Goal: Find specific page/section: Find specific page/section

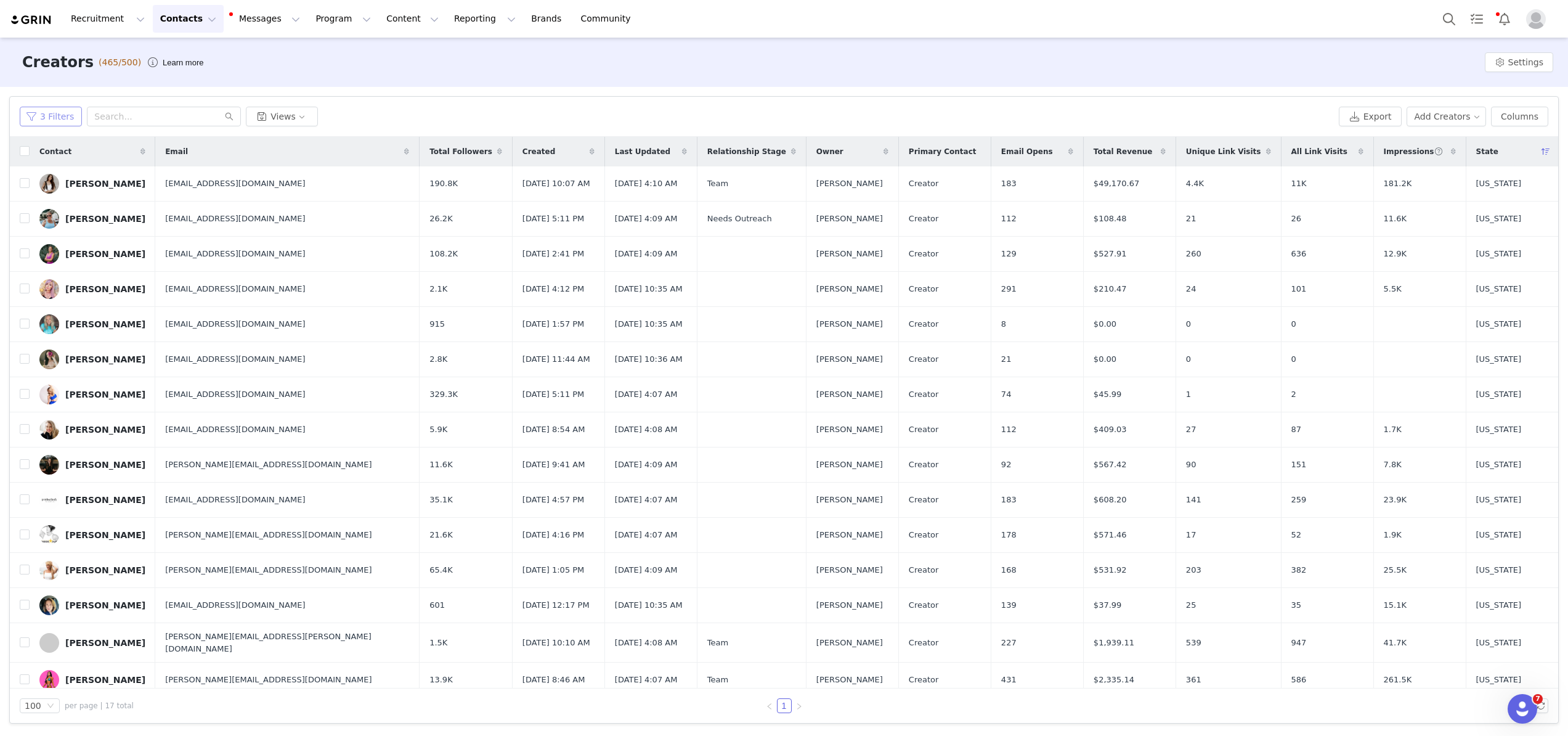
click at [45, 119] on button "3 Filters" at bounding box center [51, 116] width 63 height 19
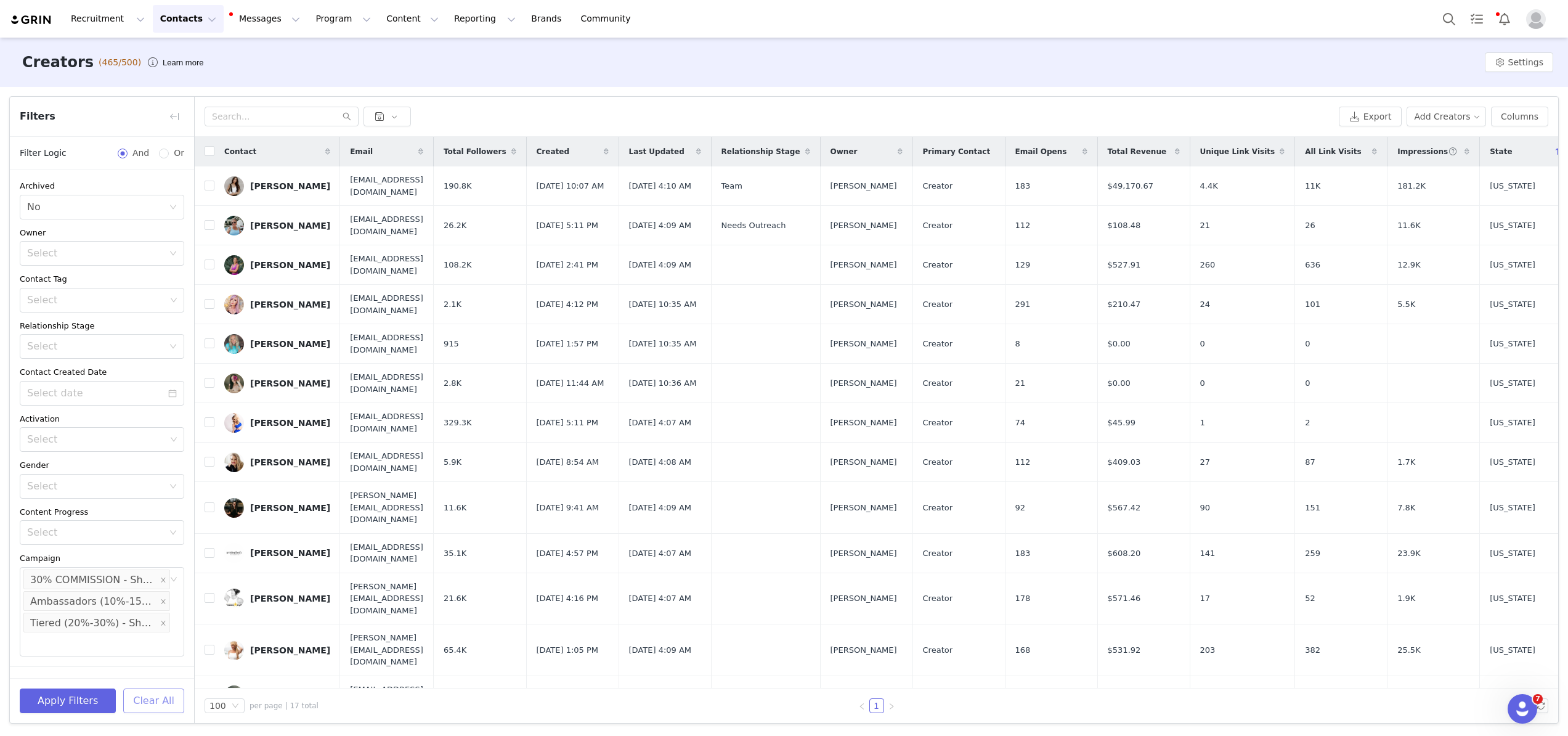
click at [147, 698] on button "Clear All" at bounding box center [153, 700] width 61 height 25
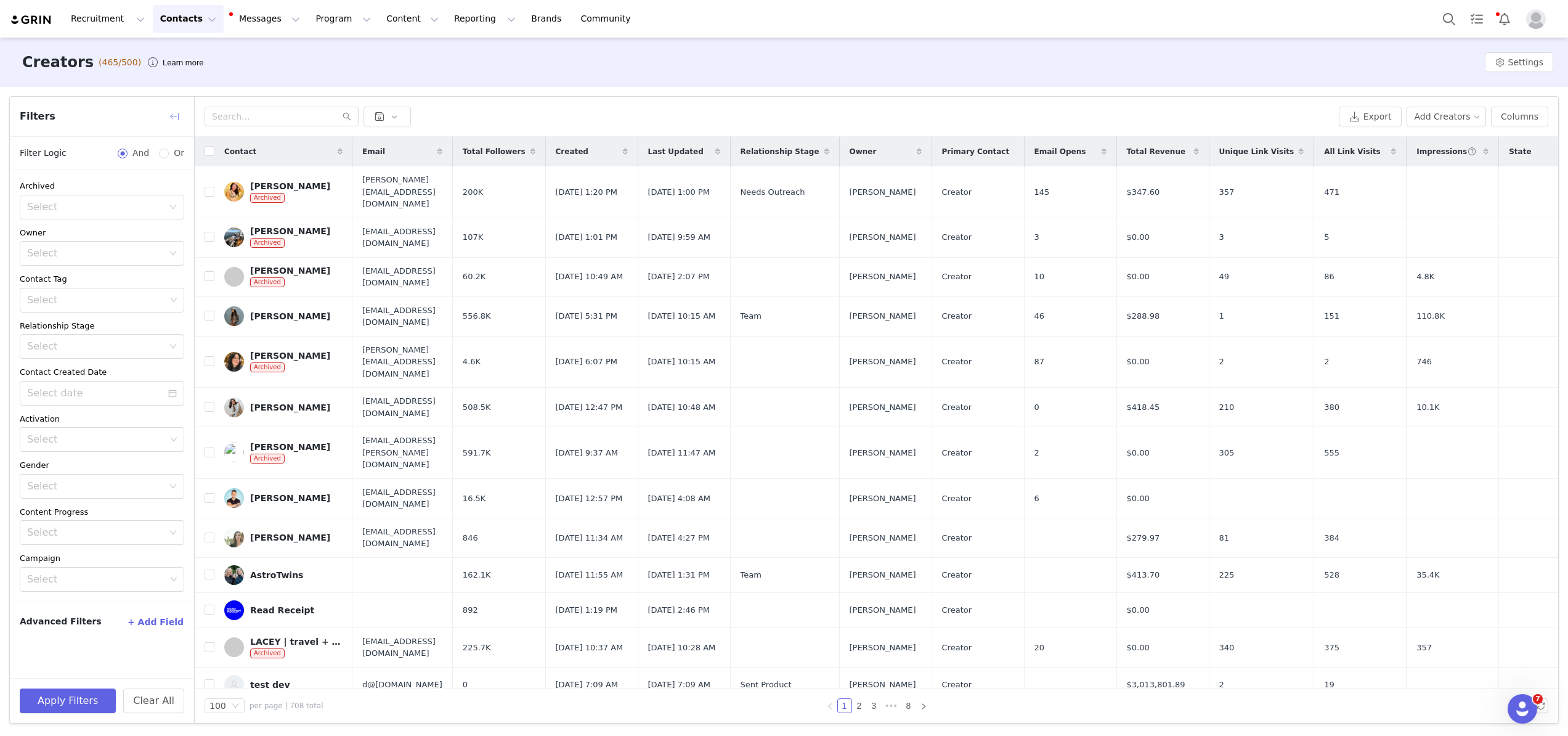
click at [180, 111] on button "button" at bounding box center [174, 116] width 19 height 19
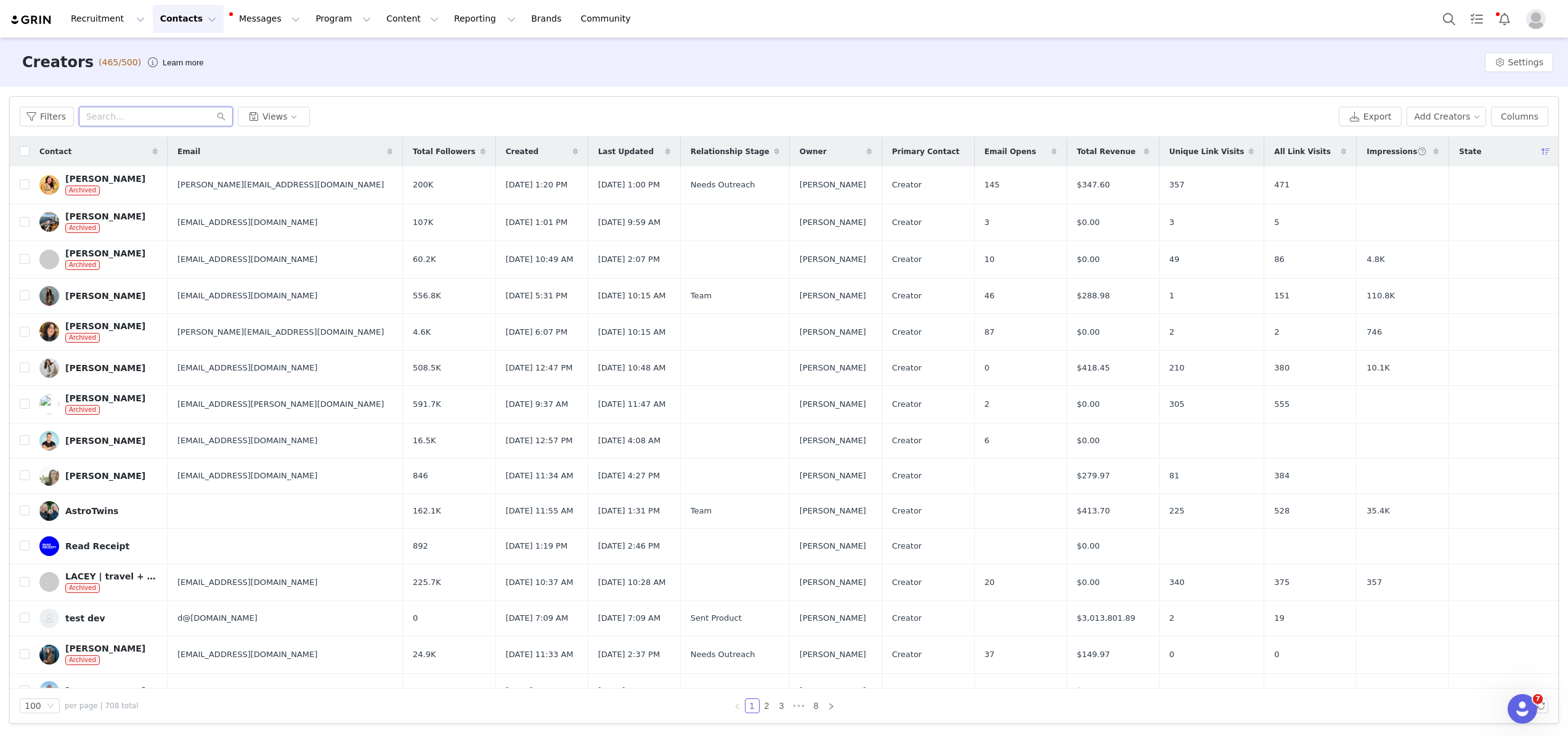
click at [173, 118] on input "text" at bounding box center [156, 116] width 154 height 19
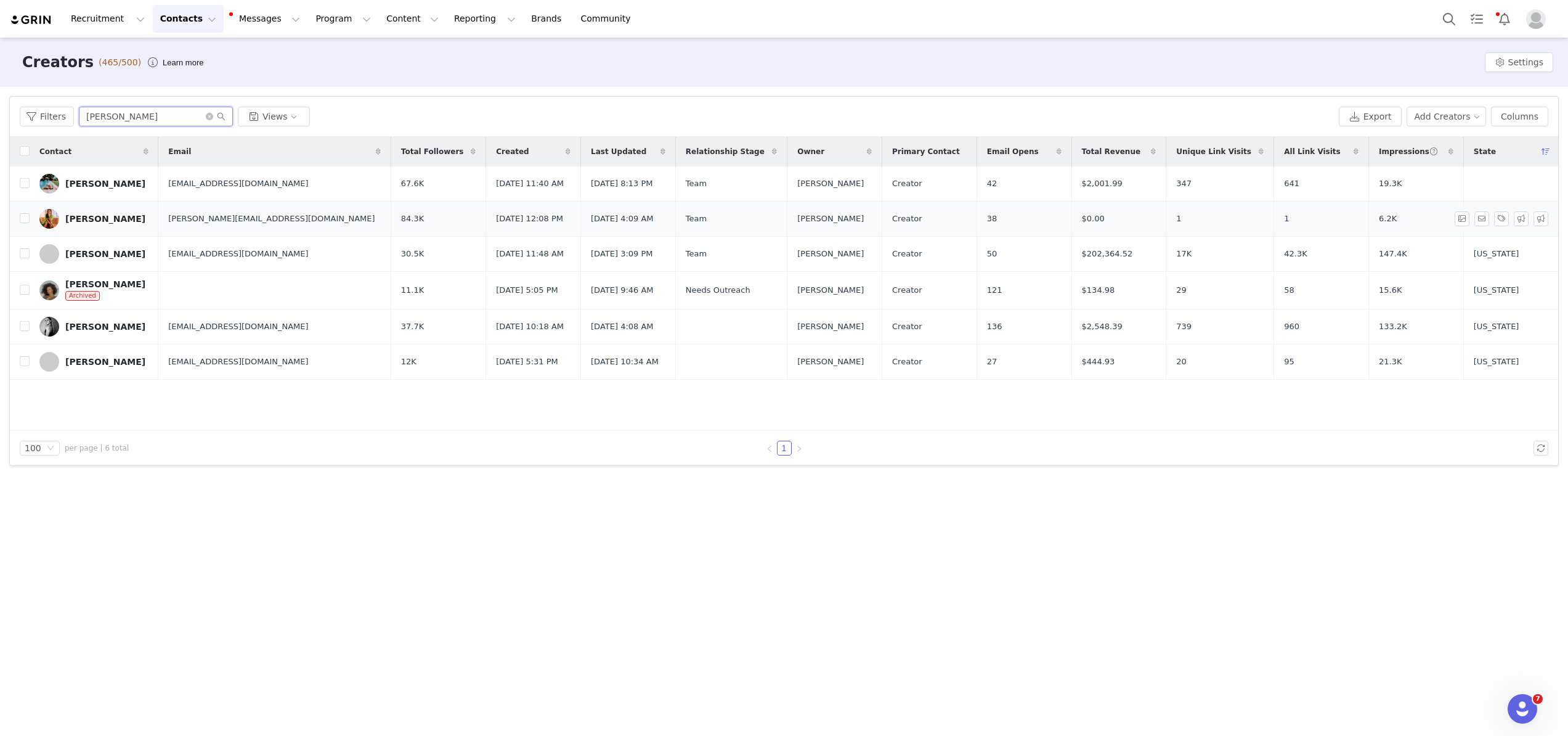
type input "[PERSON_NAME]"
click at [97, 221] on div "[PERSON_NAME]" at bounding box center [106, 218] width 80 height 10
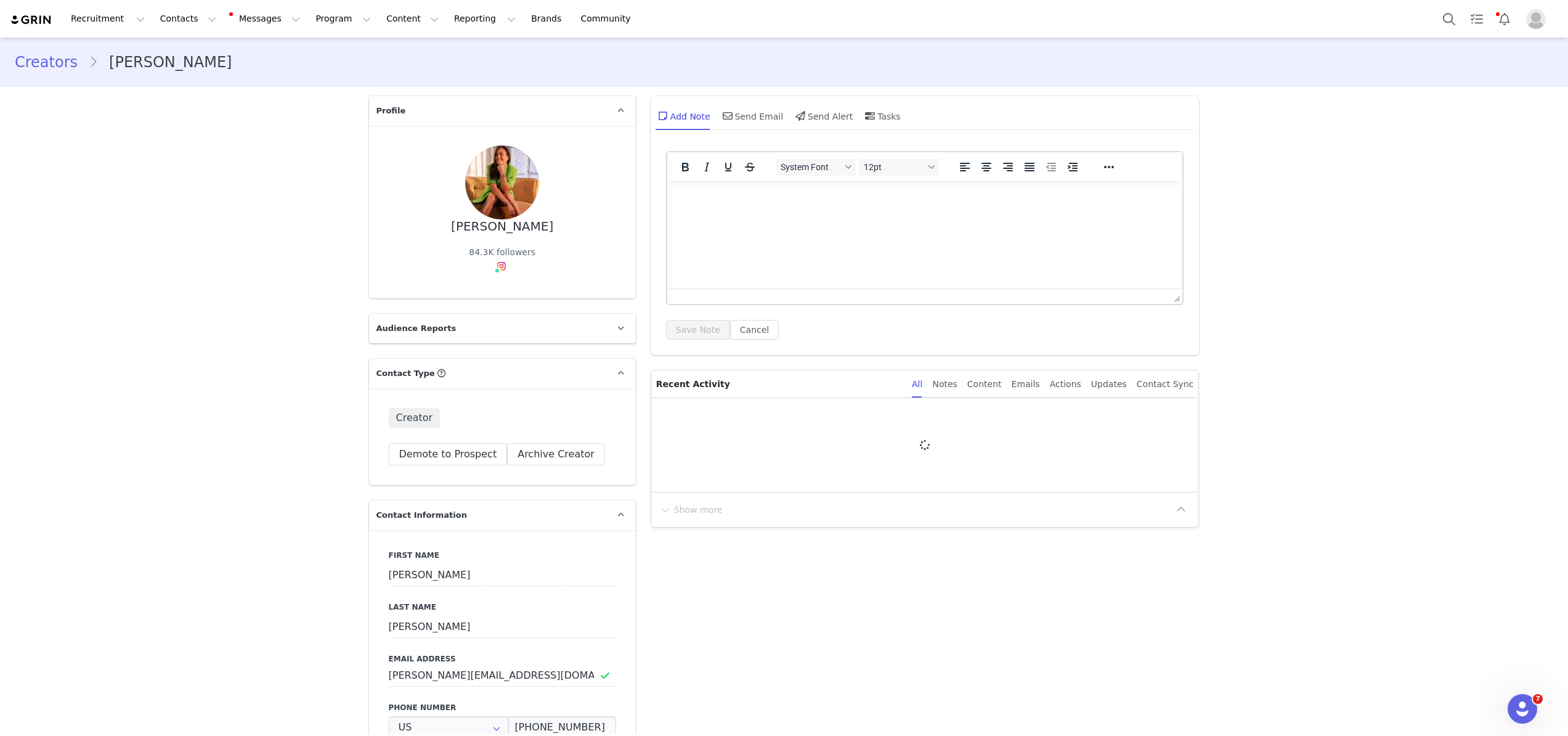
type input "+1 ([GEOGRAPHIC_DATA])"
